Goal: Transaction & Acquisition: Purchase product/service

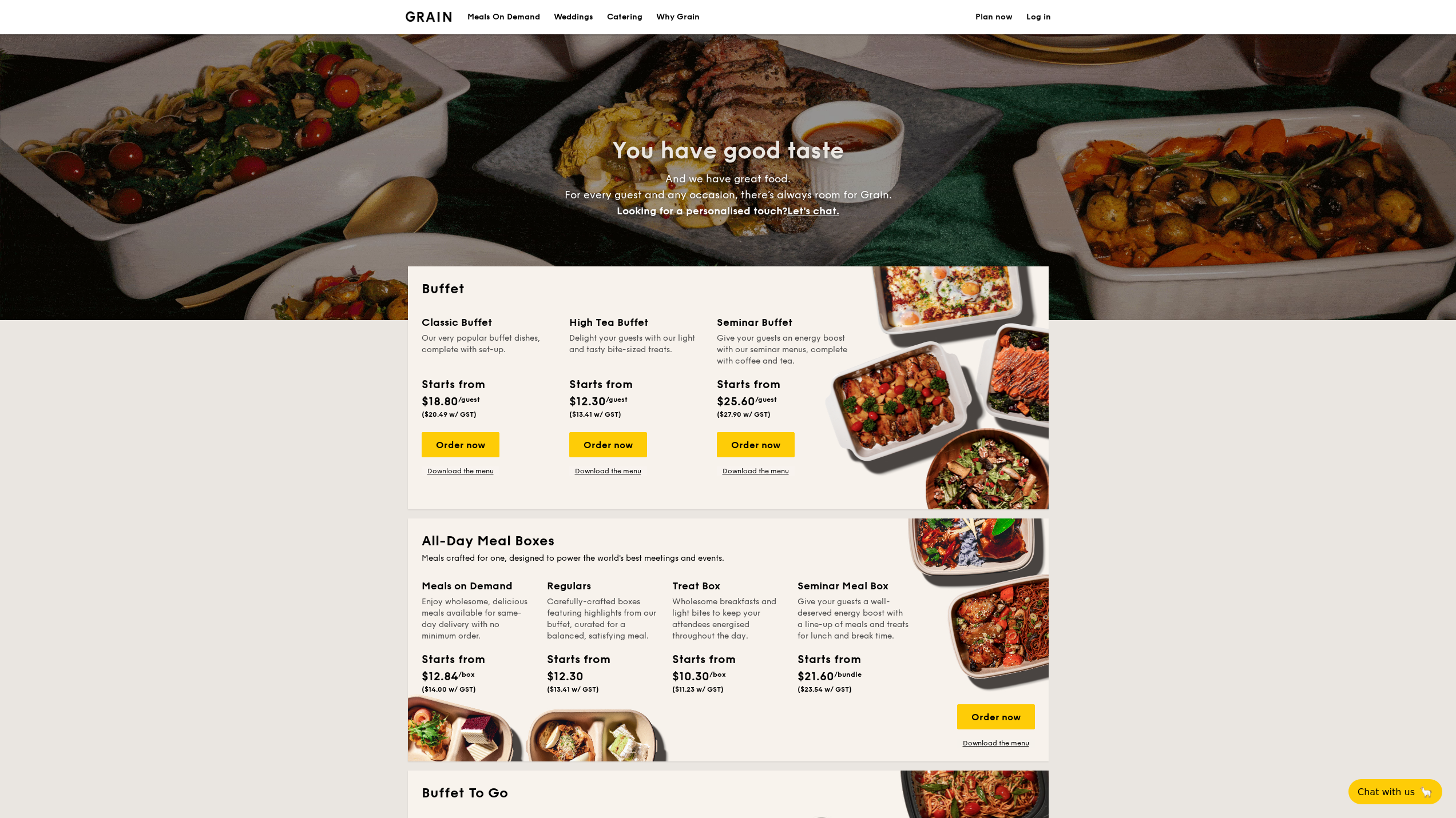
select select
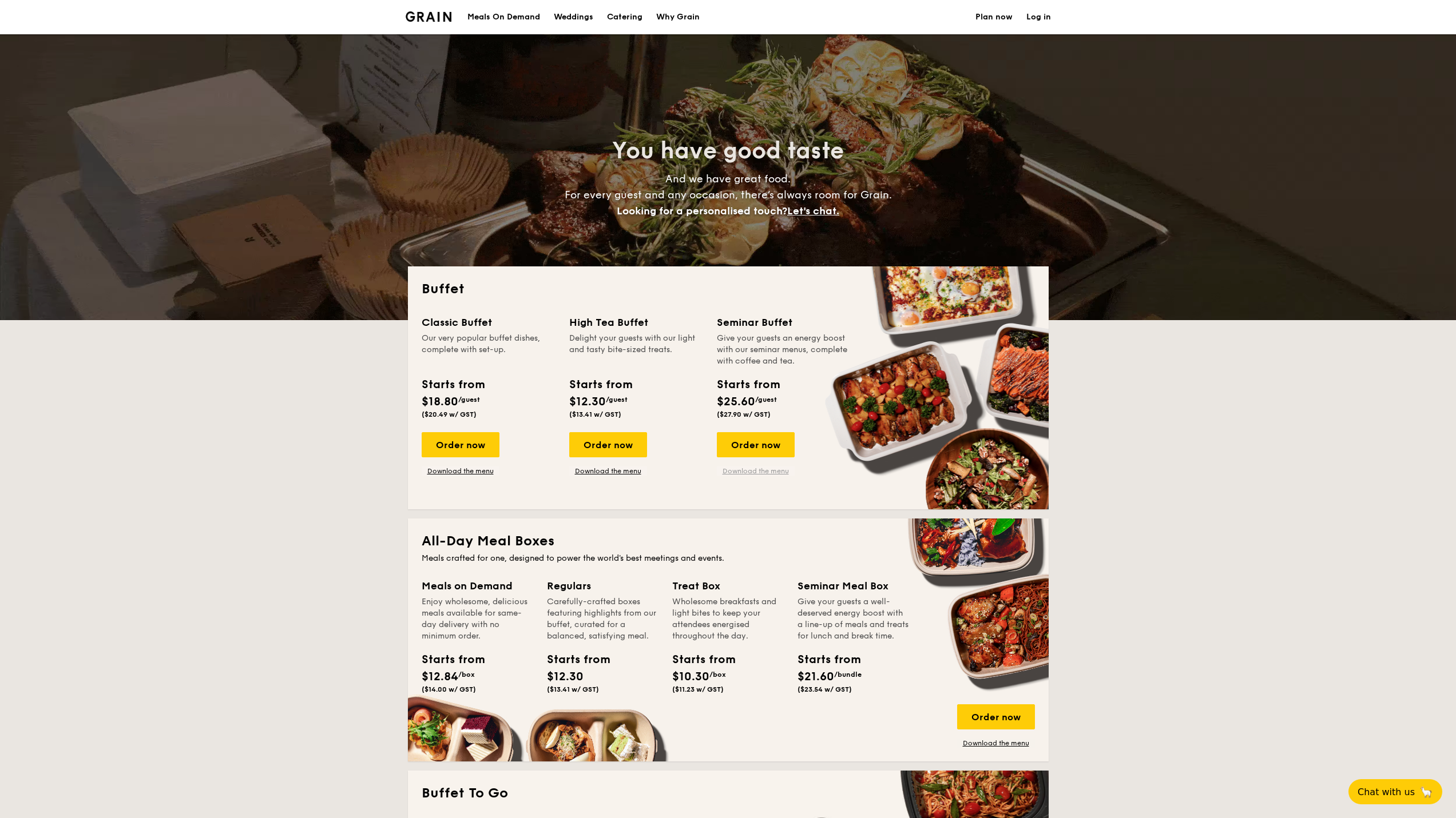
click at [741, 472] on link "Download the menu" at bounding box center [756, 471] width 78 height 9
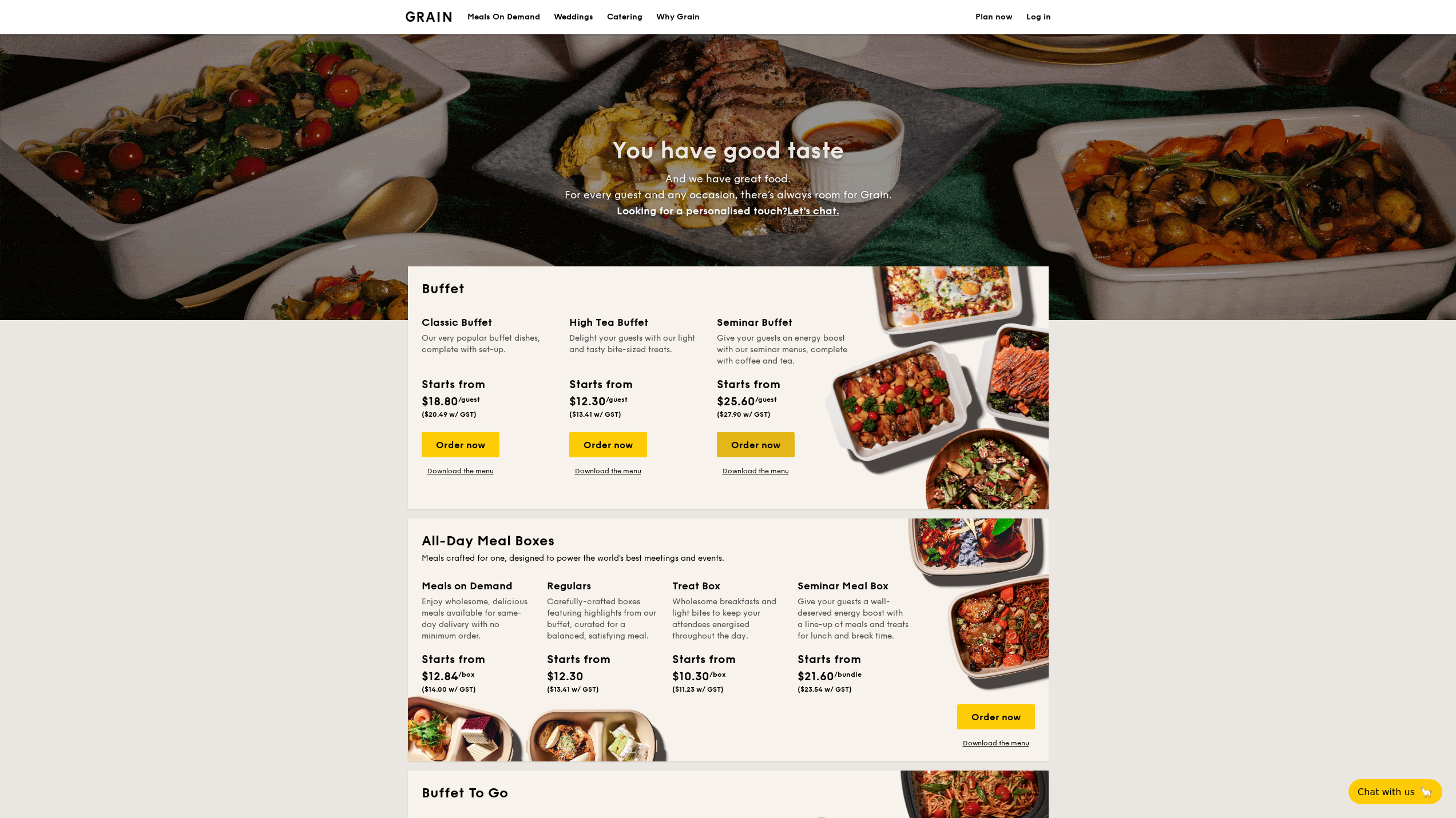
click at [758, 445] on div "Order now" at bounding box center [756, 445] width 78 height 25
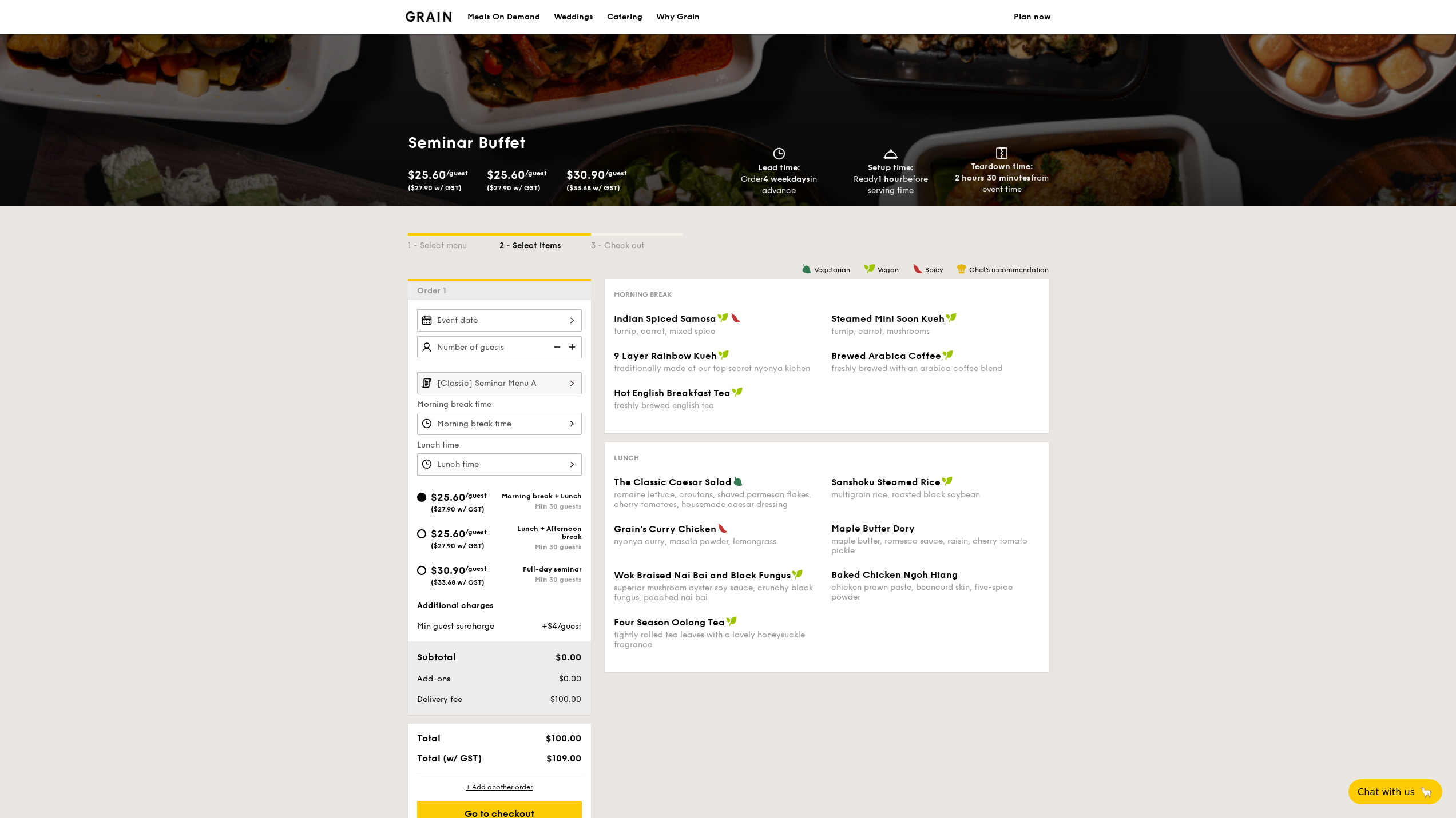
click at [571, 344] on img at bounding box center [573, 347] width 17 height 22
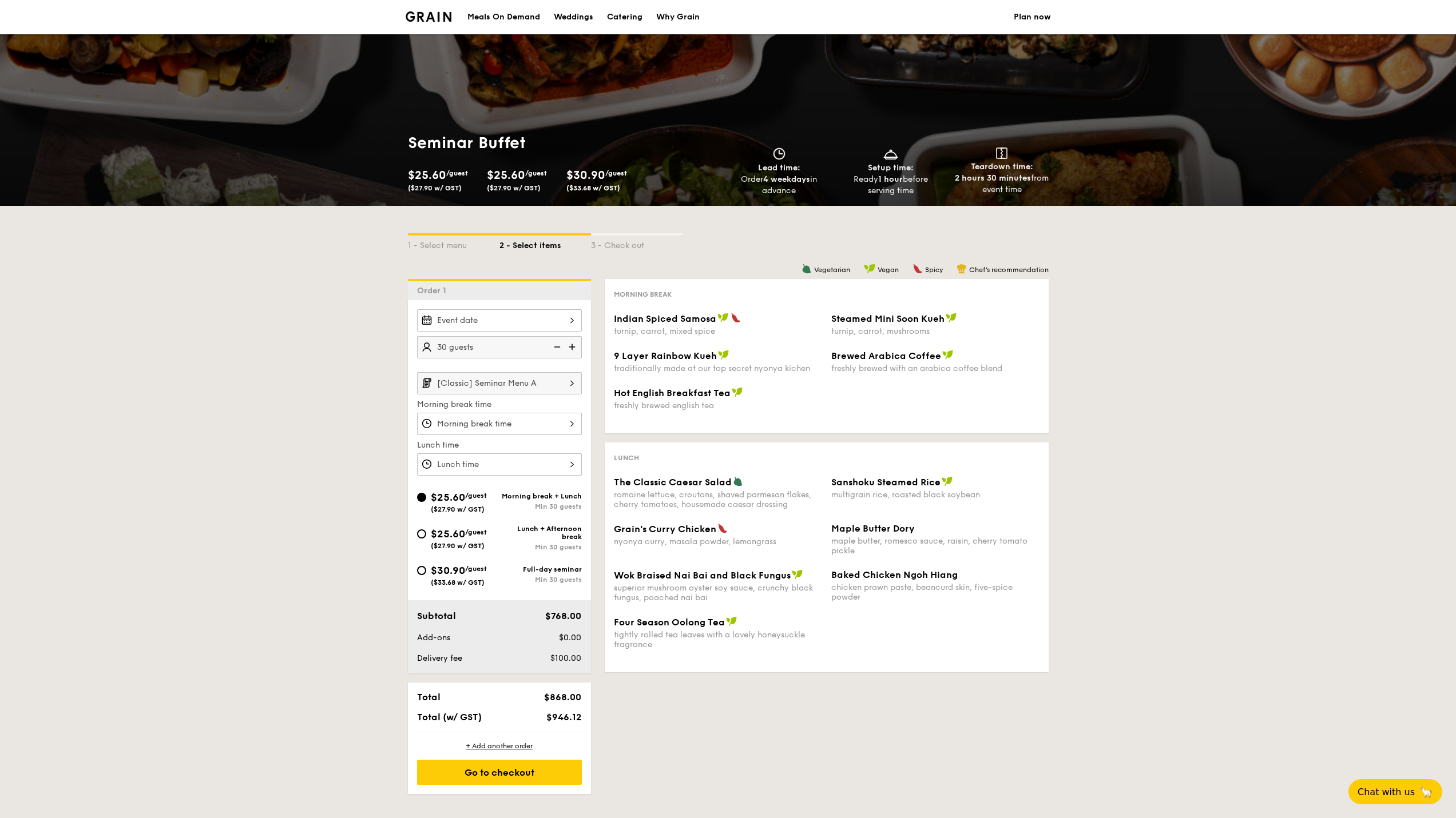
click at [571, 344] on img at bounding box center [573, 347] width 17 height 22
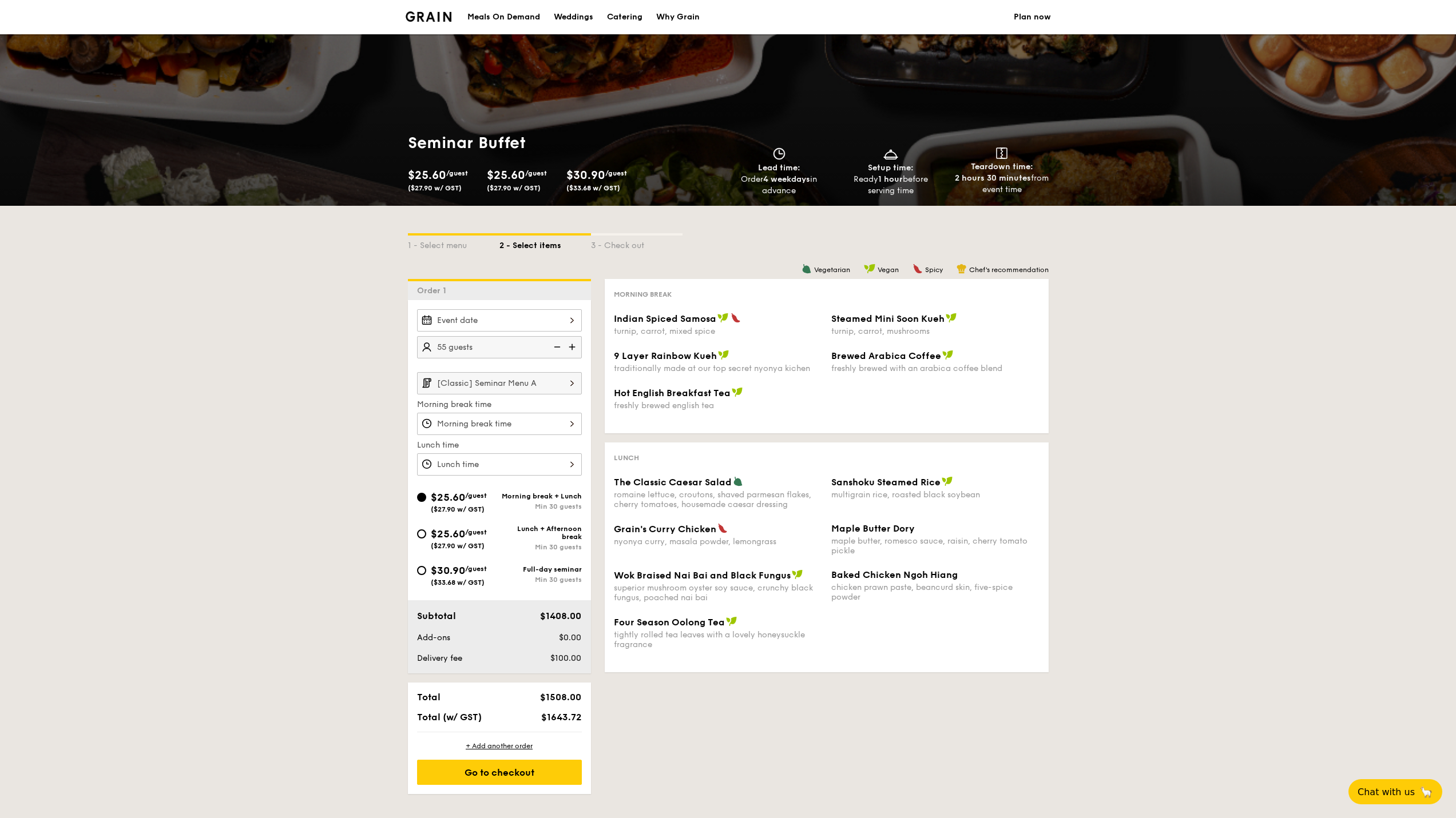
click at [571, 344] on img at bounding box center [573, 347] width 17 height 22
click at [561, 346] on img at bounding box center [556, 347] width 17 height 22
type input "65 guests"
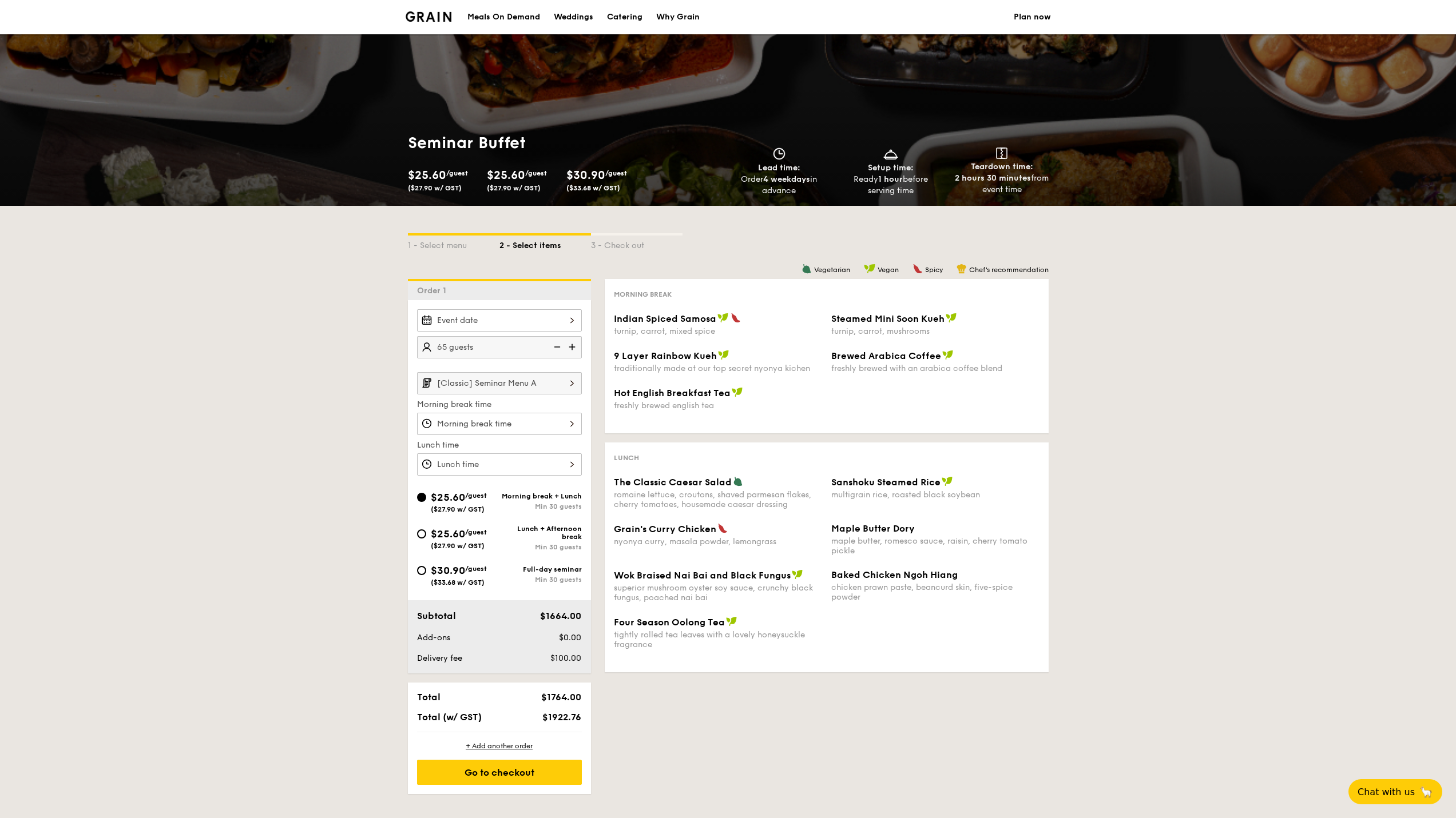
click at [522, 385] on input "[Classic] Seminar Menu A" at bounding box center [499, 384] width 165 height 23
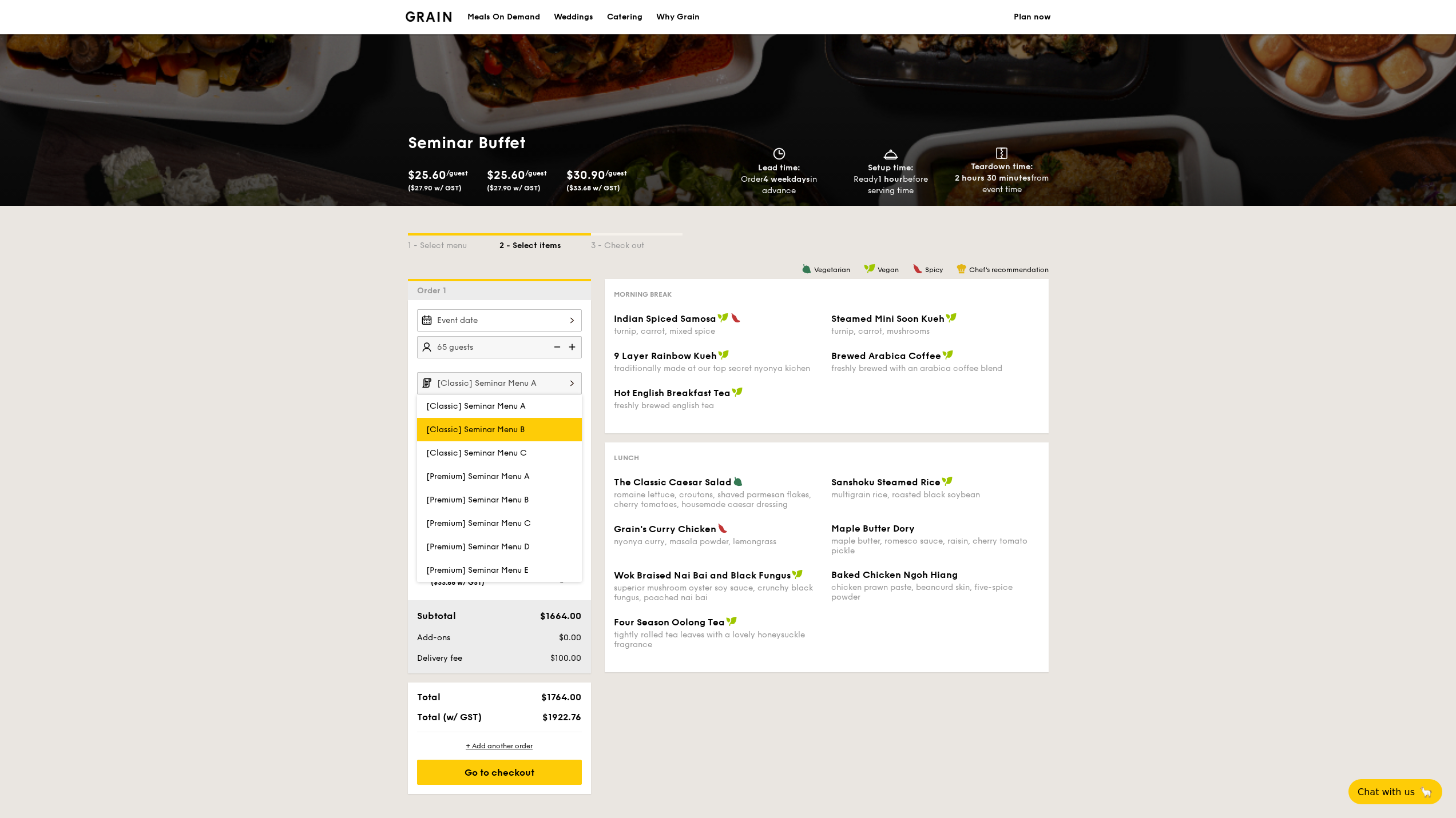
click at [537, 426] on label "[Classic] Seminar Menu B" at bounding box center [499, 430] width 165 height 24
click at [0, 0] on input "[Classic] Seminar Menu B" at bounding box center [0, 0] width 0 height 0
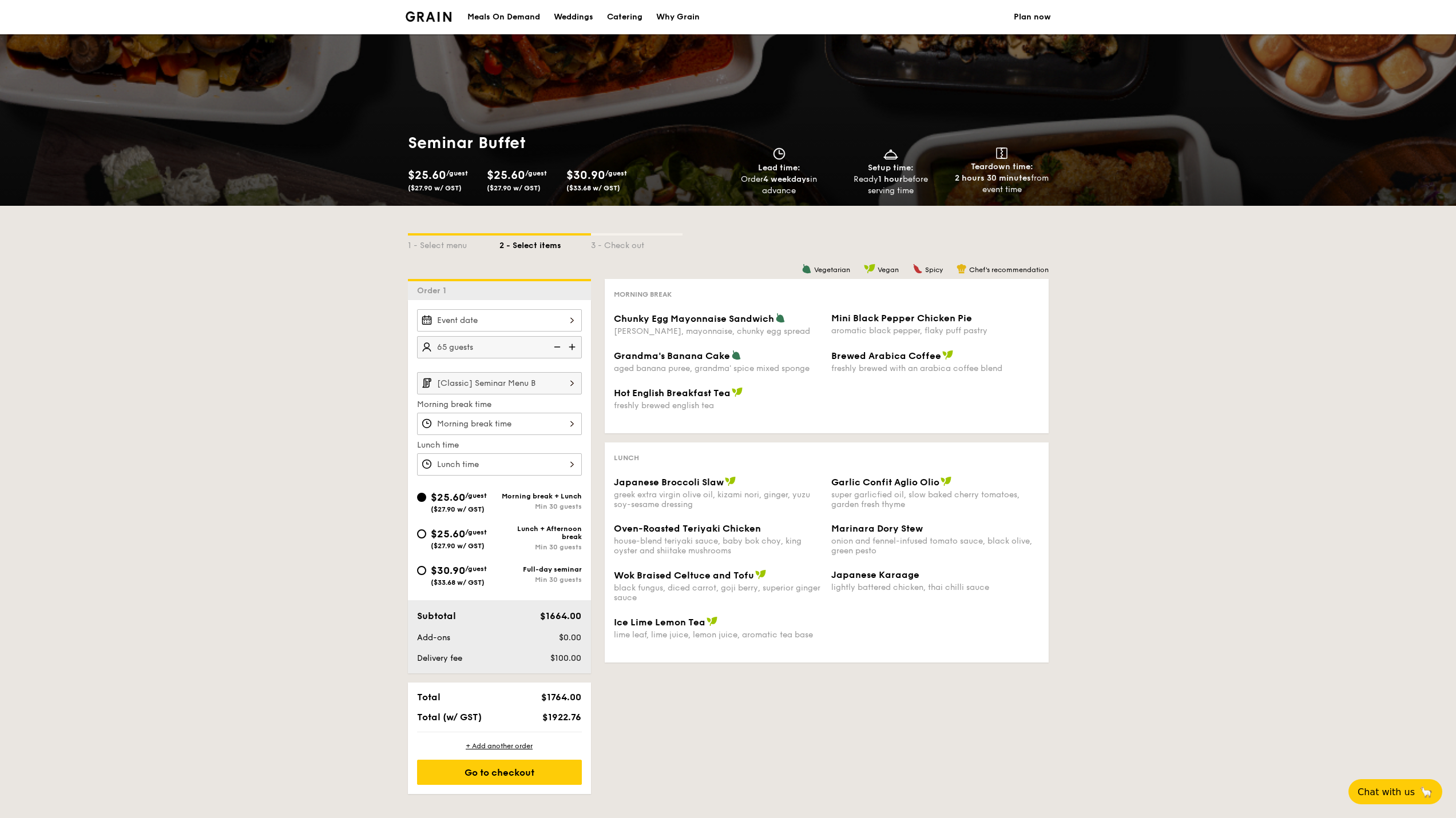
click at [557, 393] on input "[Classic] Seminar Menu B" at bounding box center [499, 384] width 165 height 23
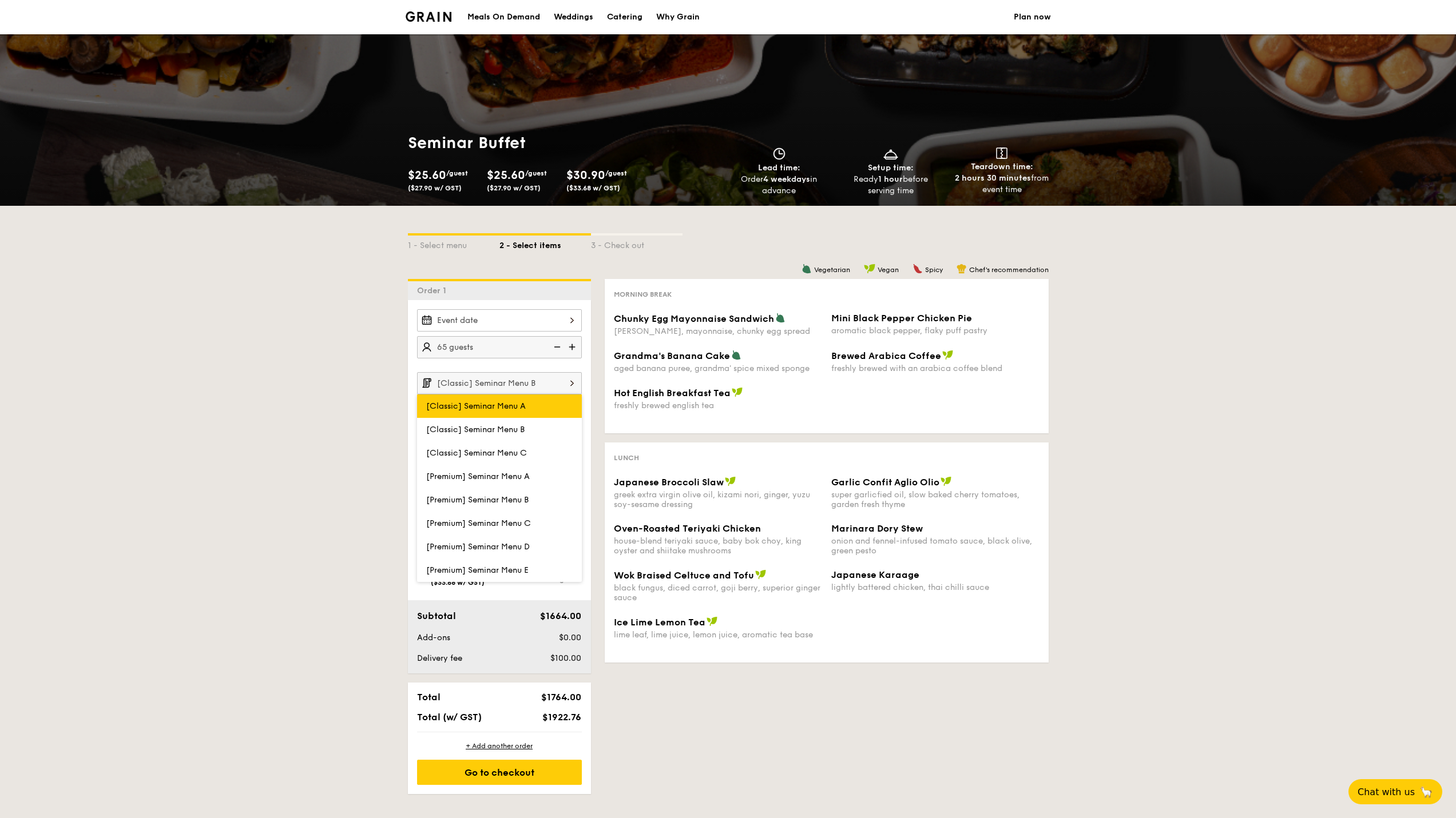
click at [553, 407] on label "[Classic] Seminar Menu A" at bounding box center [499, 406] width 165 height 24
click at [0, 0] on input "[Classic] Seminar Menu A" at bounding box center [0, 0] width 0 height 0
type input "[Classic] Seminar Menu A"
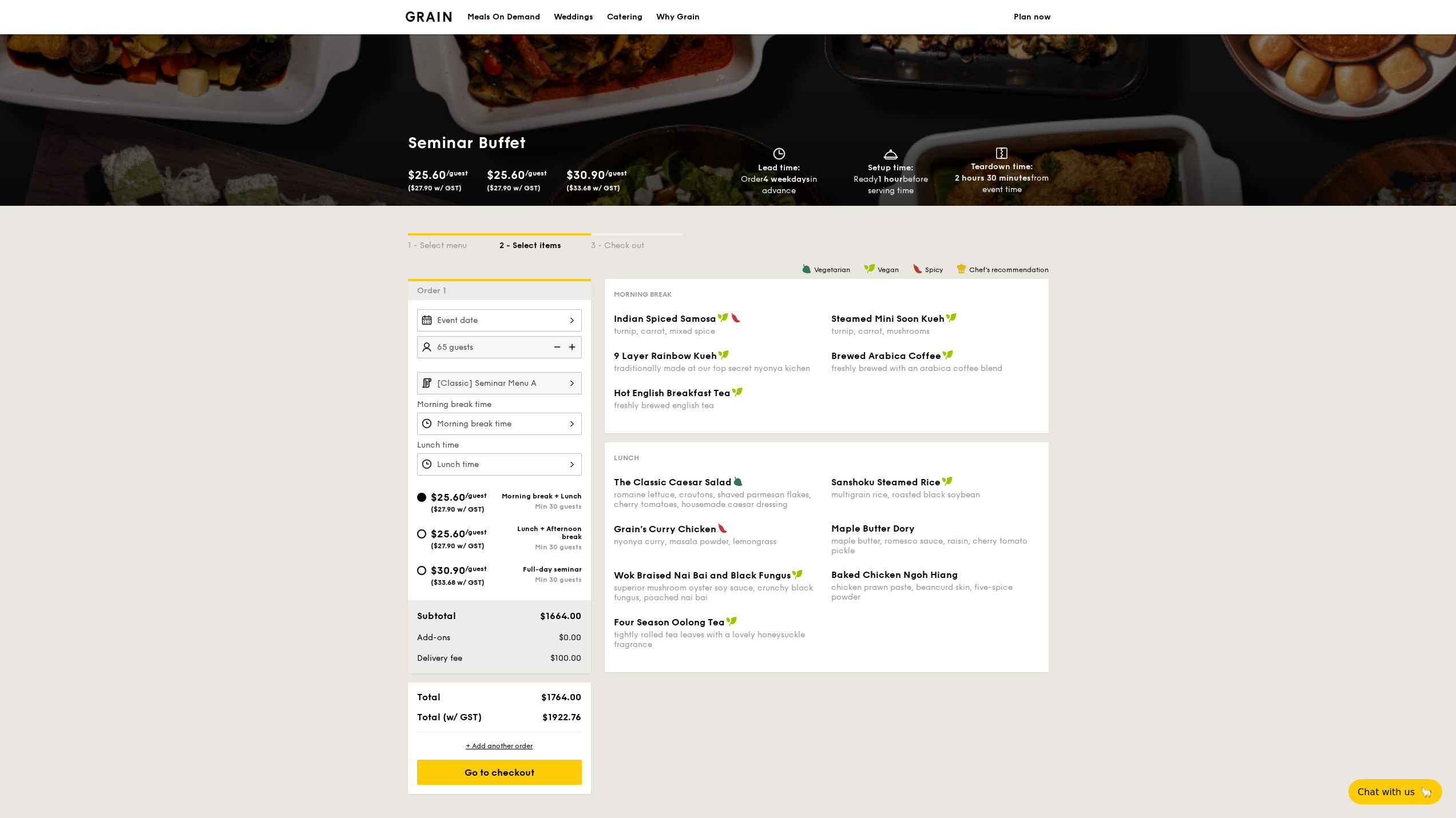
click at [256, 392] on div "1 - Select menu 2 - Select items 3 - Check out Order 1 65 guests [Classic] Semi…" at bounding box center [728, 499] width 1456 height 588
click at [538, 392] on input "[Classic] Seminar Menu A" at bounding box center [499, 384] width 165 height 23
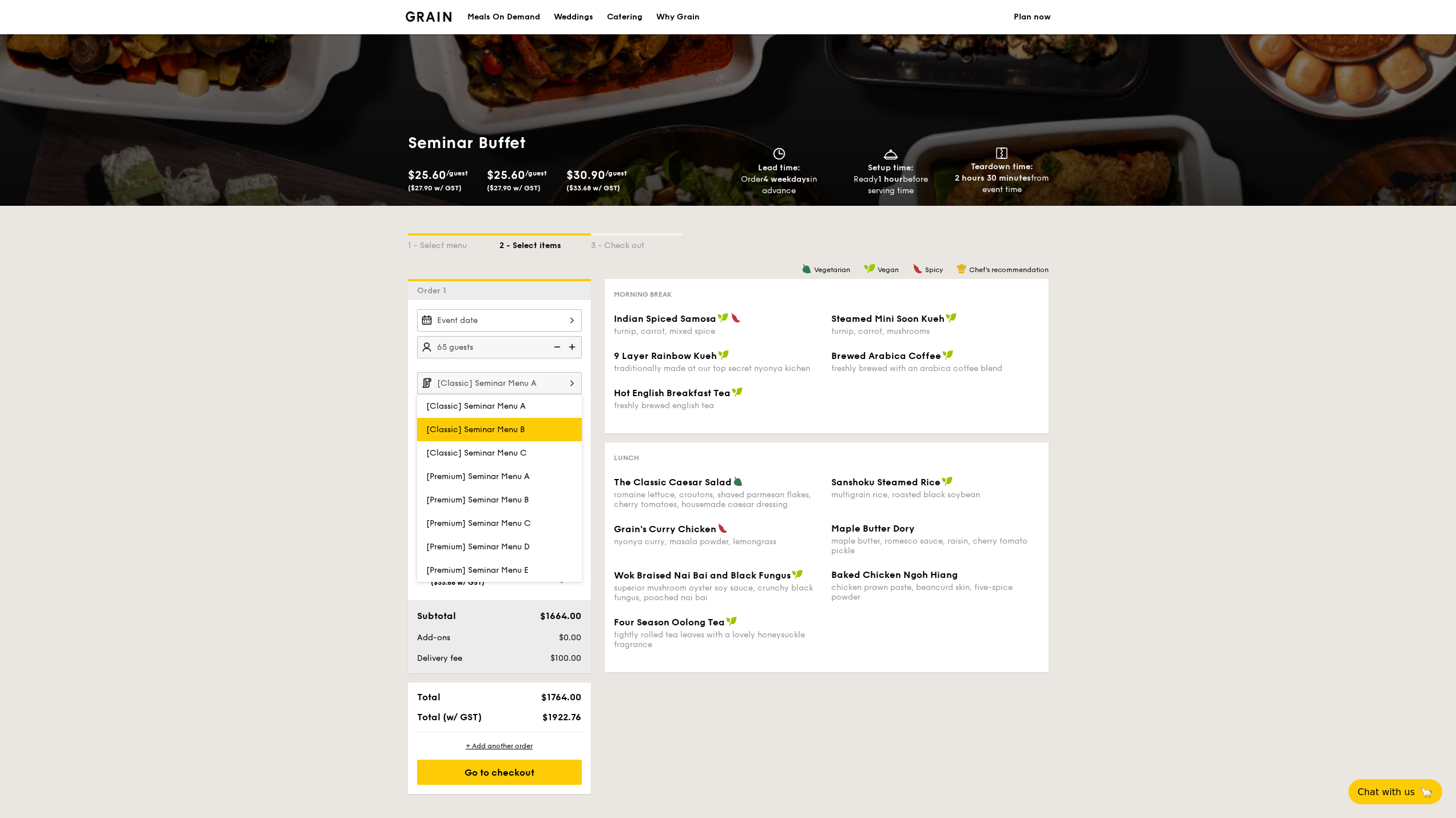
click at [536, 423] on label "[Classic] Seminar Menu B" at bounding box center [499, 430] width 165 height 24
click at [0, 0] on input "[Classic] Seminar Menu B" at bounding box center [0, 0] width 0 height 0
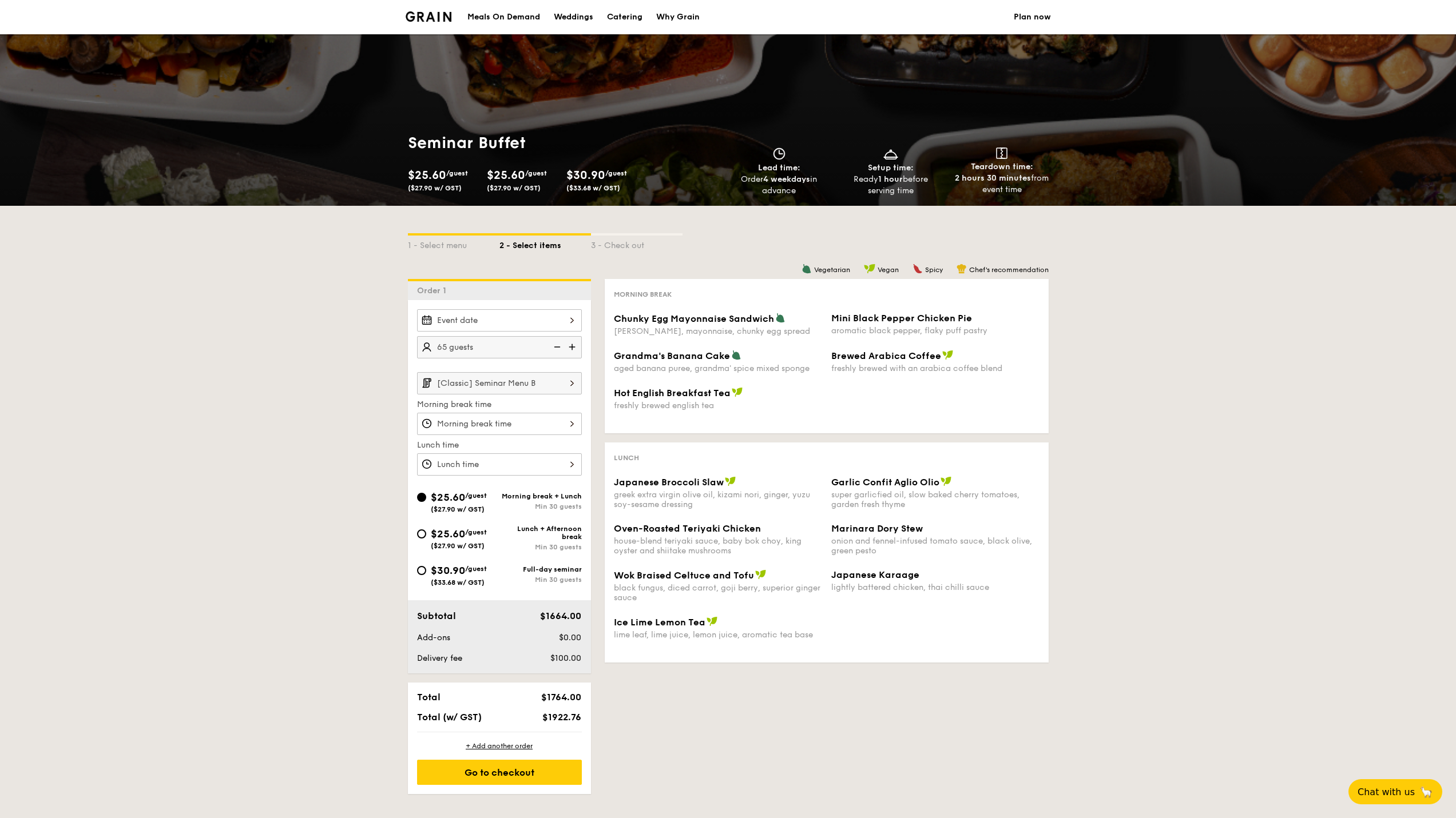
click at [555, 386] on input "[Classic] Seminar Menu B" at bounding box center [499, 384] width 165 height 23
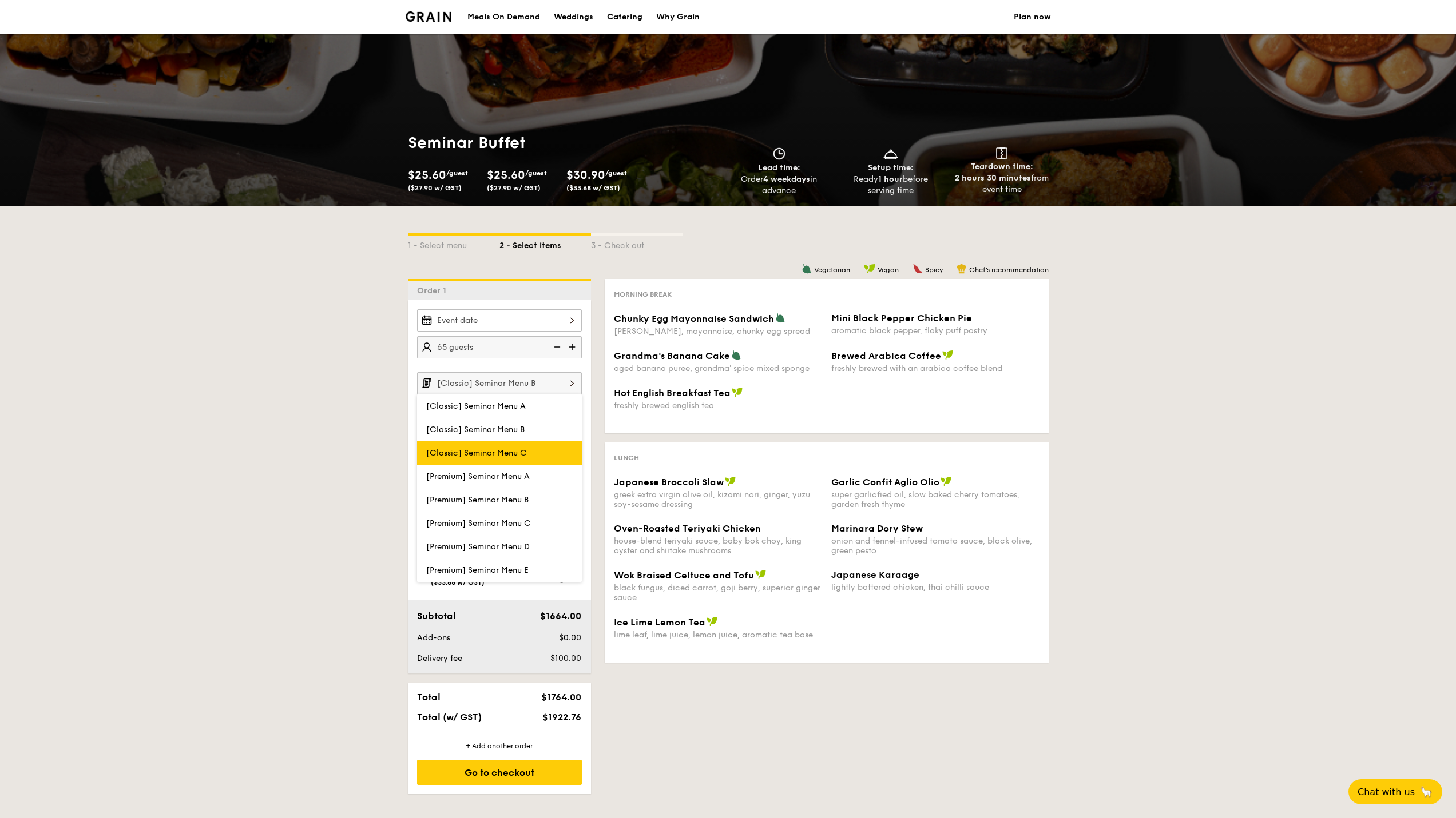
click at [542, 451] on label "[Classic] Seminar Menu C" at bounding box center [499, 454] width 165 height 24
click at [0, 0] on input "[Classic] Seminar Menu C" at bounding box center [0, 0] width 0 height 0
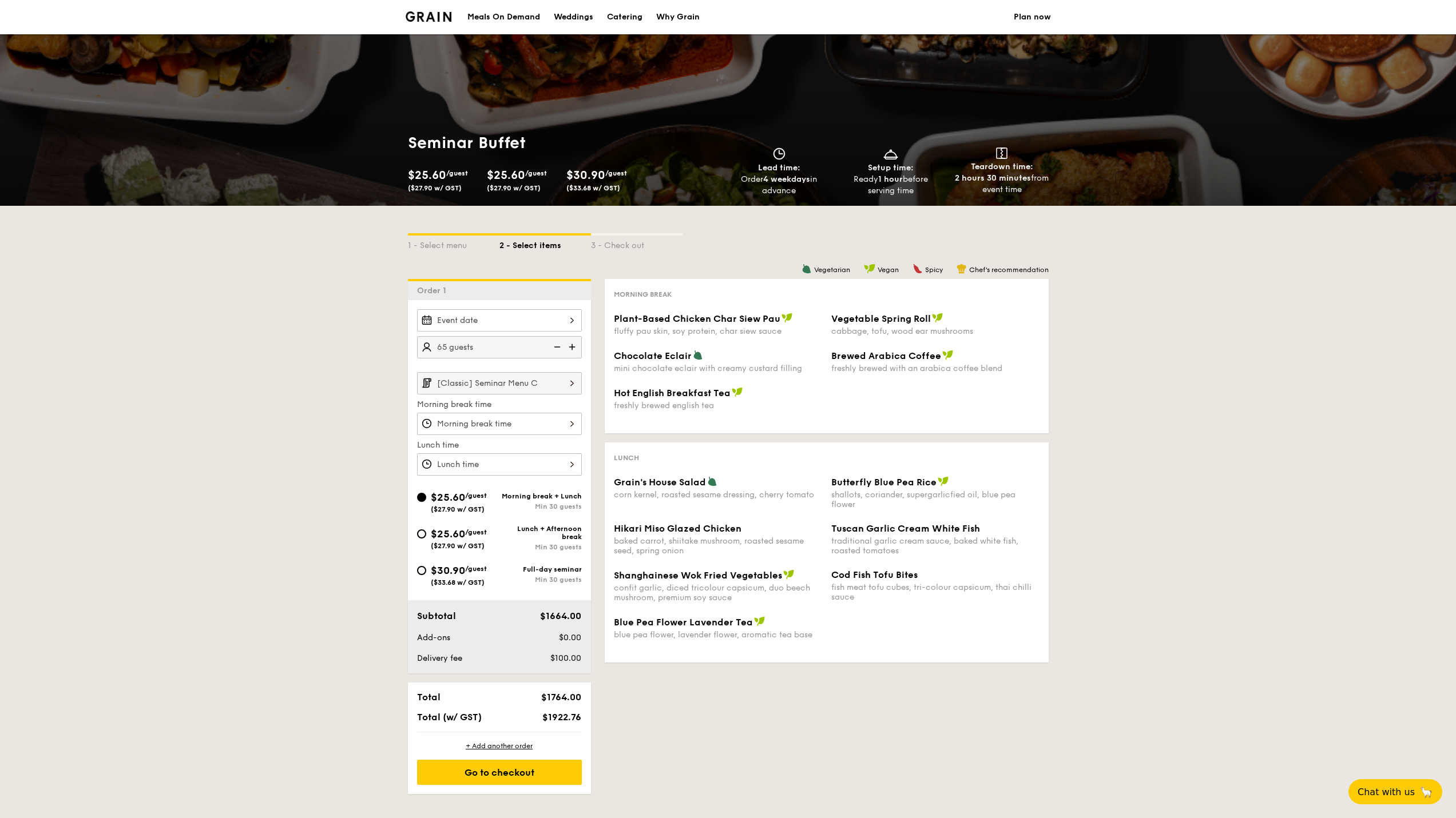
click at [554, 378] on input "[Classic] Seminar Menu C" at bounding box center [499, 384] width 165 height 23
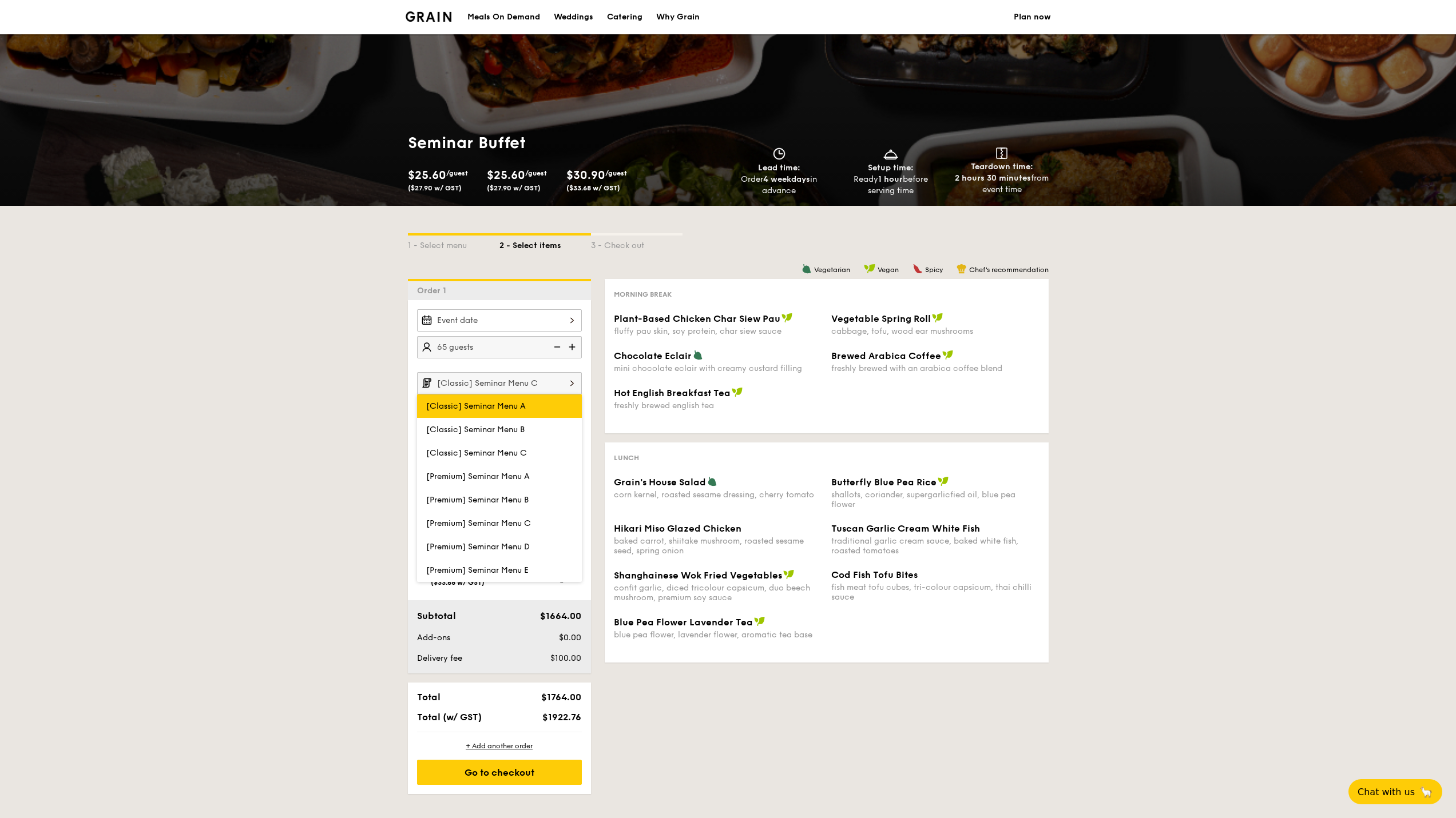
click at [549, 407] on label "[Classic] Seminar Menu A" at bounding box center [499, 406] width 165 height 24
click at [0, 0] on input "[Classic] Seminar Menu A" at bounding box center [0, 0] width 0 height 0
type input "[Classic] Seminar Menu A"
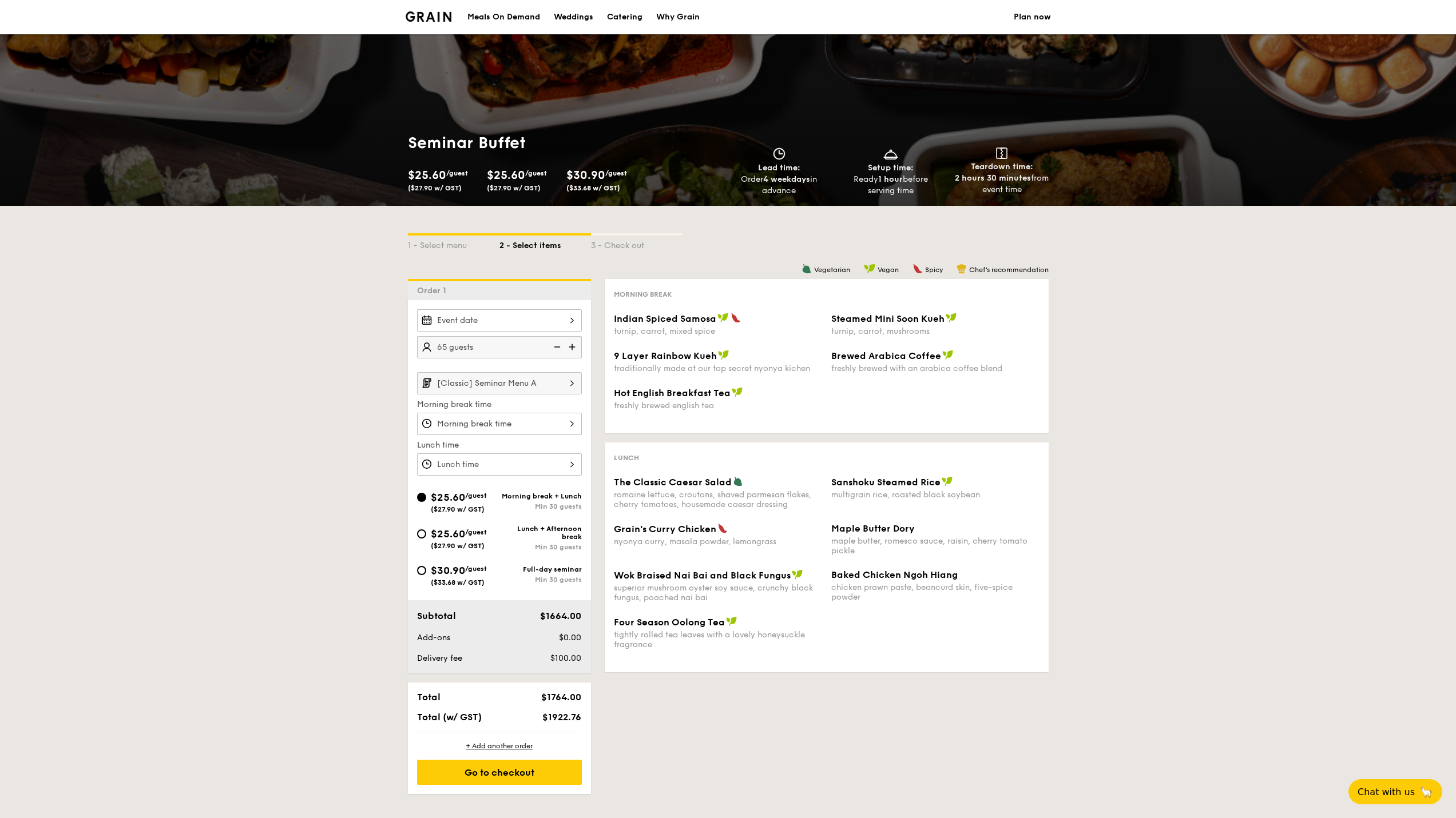
click at [231, 429] on div "1 - Select menu 2 - Select items 3 - Check out Order 1 65 guests [Classic] Semi…" at bounding box center [728, 499] width 1456 height 588
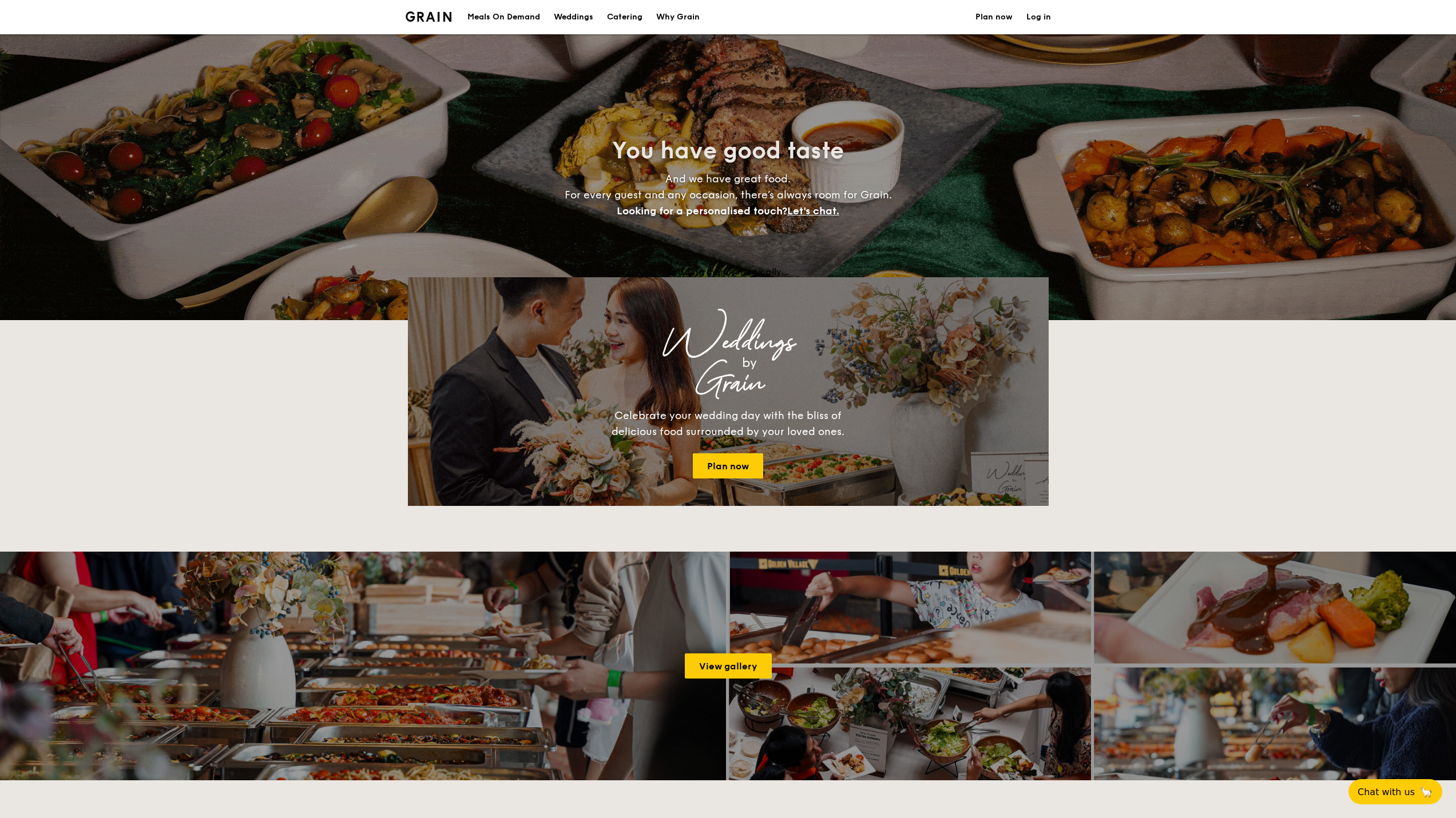
select select
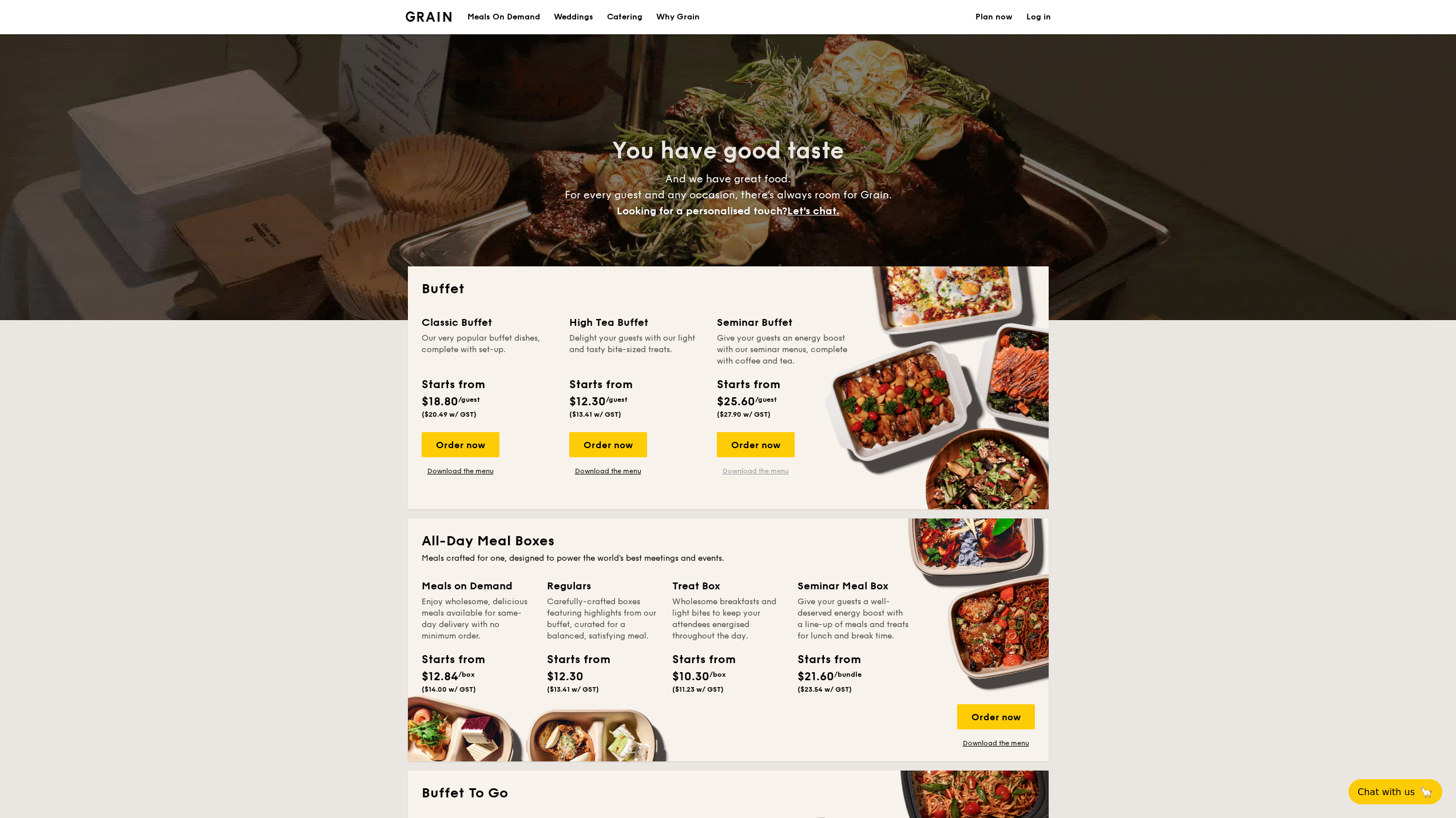
click at [738, 473] on link "Download the menu" at bounding box center [756, 471] width 78 height 9
